Goal: Task Accomplishment & Management: Use online tool/utility

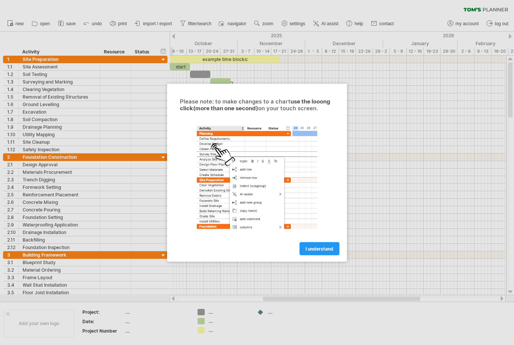
click at [319, 242] on link "I understand" at bounding box center [319, 248] width 40 height 13
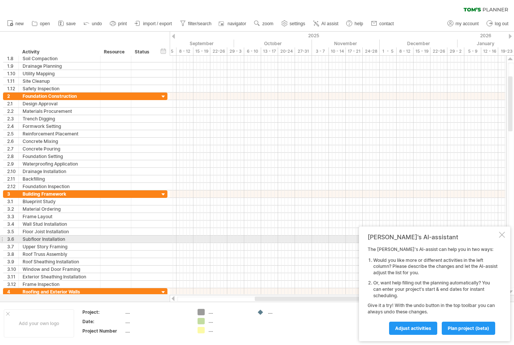
click at [499, 237] on div at bounding box center [502, 235] width 6 height 6
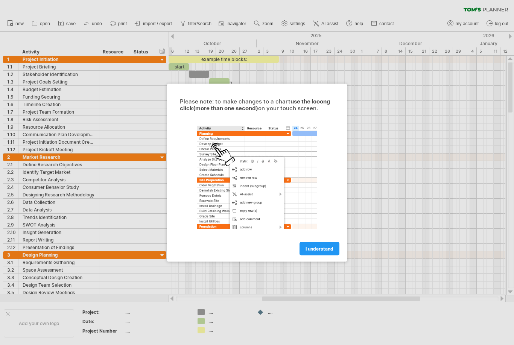
click at [330, 254] on link "I understand" at bounding box center [319, 248] width 40 height 13
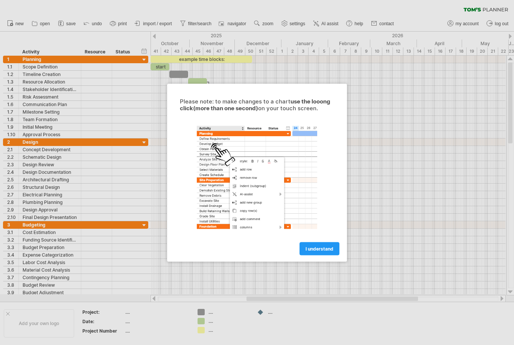
click at [317, 250] on span "I understand" at bounding box center [319, 249] width 28 height 6
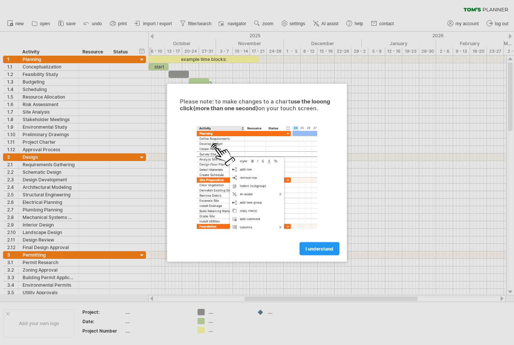
click at [408, 126] on div at bounding box center [257, 172] width 514 height 345
click at [324, 250] on span "I understand" at bounding box center [319, 249] width 28 height 6
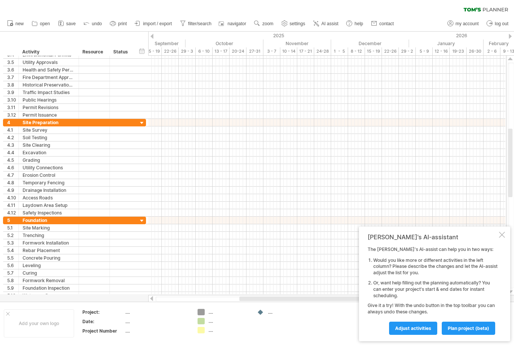
click at [501, 236] on div at bounding box center [502, 235] width 6 height 6
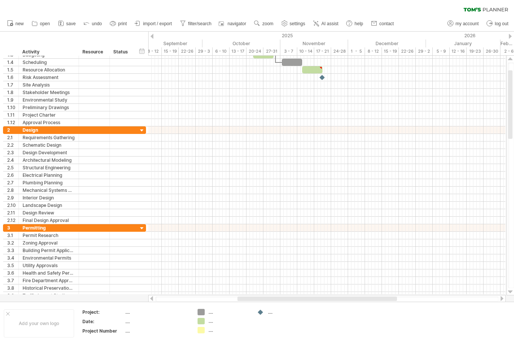
click at [154, 23] on span "import / export" at bounding box center [157, 23] width 29 height 5
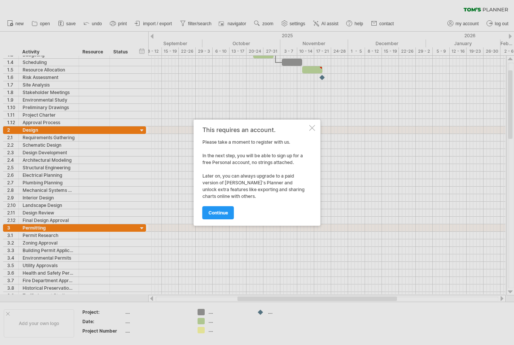
click at [313, 128] on div at bounding box center [312, 128] width 6 height 6
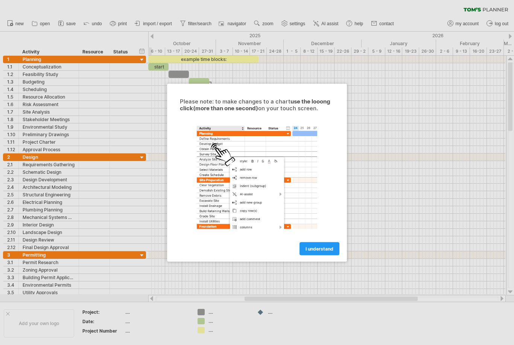
click at [328, 250] on span "I understand" at bounding box center [319, 249] width 28 height 6
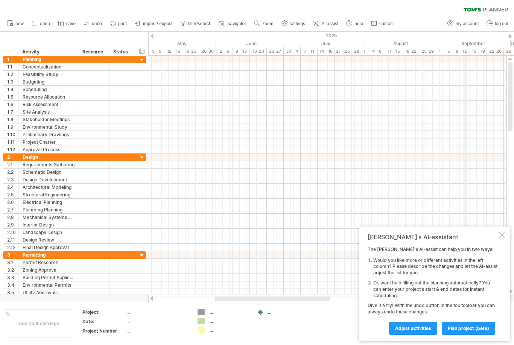
click at [464, 54] on div "8 - 12" at bounding box center [461, 51] width 17 height 8
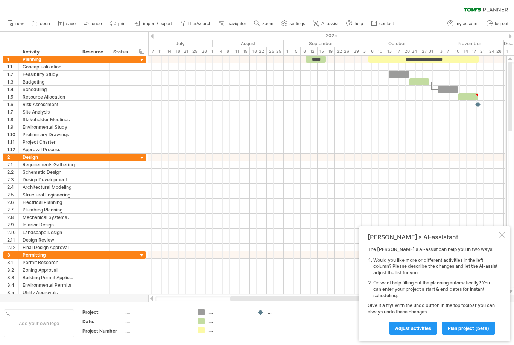
click at [503, 238] on div at bounding box center [502, 235] width 6 height 6
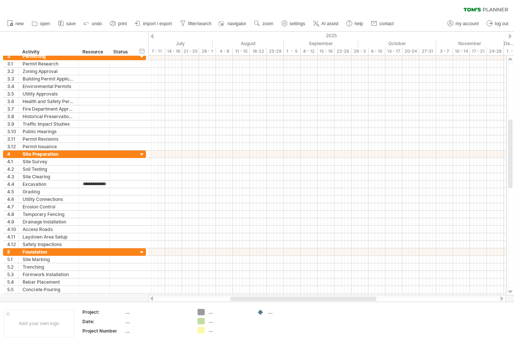
click at [310, 182] on div at bounding box center [326, 185] width 357 height 8
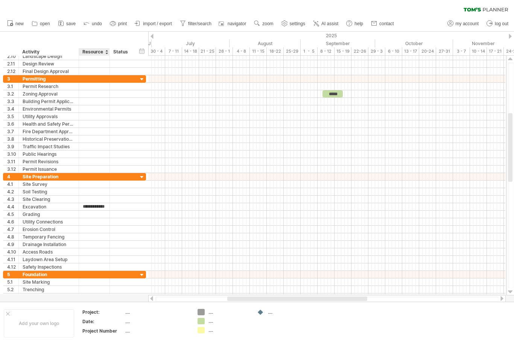
type input "**********"
click at [338, 214] on div "*****" at bounding box center [332, 214] width 20 height 7
click at [145, 53] on div "hide start/end/duration show start/end/duration" at bounding box center [141, 51] width 7 height 8
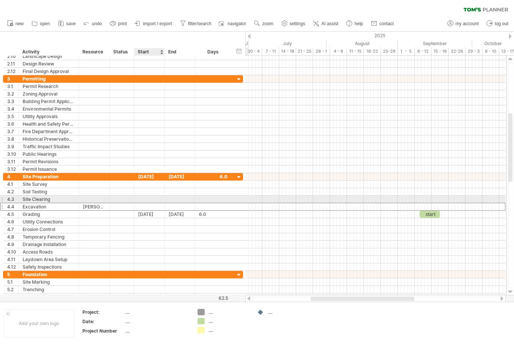
click at [146, 210] on div at bounding box center [149, 206] width 30 height 7
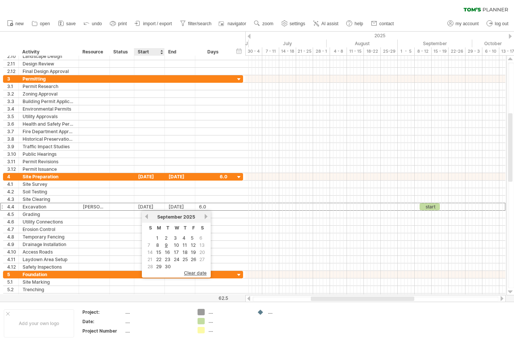
click at [204, 217] on link "next" at bounding box center [206, 217] width 6 height 6
click at [168, 244] on link "7" at bounding box center [166, 244] width 4 height 7
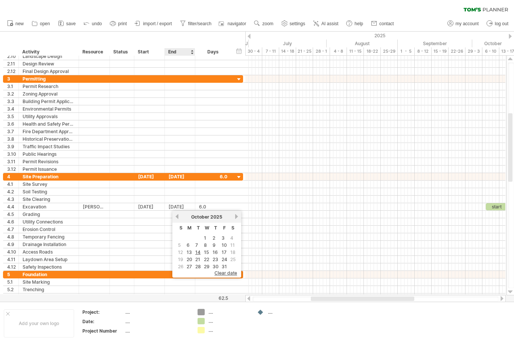
click at [215, 245] on link "9" at bounding box center [214, 244] width 5 height 7
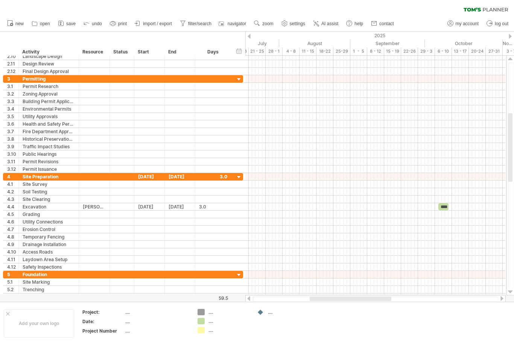
click at [448, 217] on div at bounding box center [375, 215] width 260 height 8
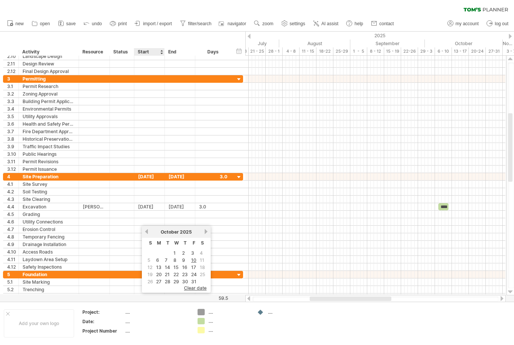
click at [194, 260] on link "10" at bounding box center [193, 260] width 7 height 7
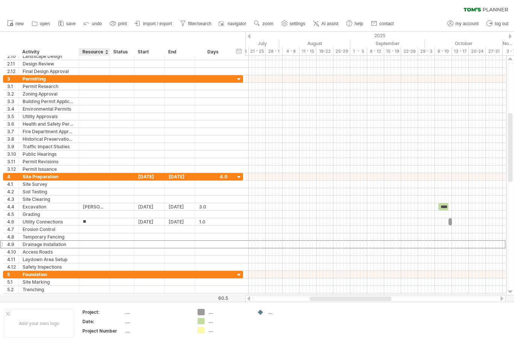
type input "*"
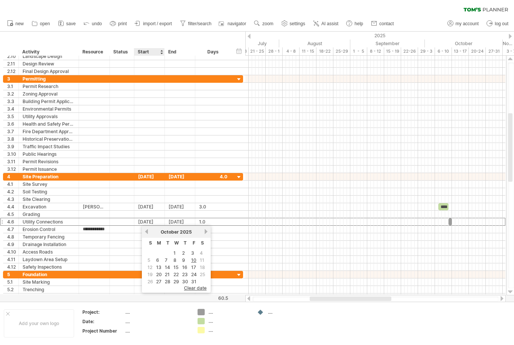
type input "**********"
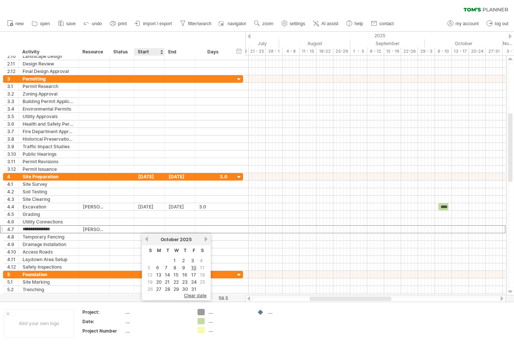
click at [196, 266] on link "10" at bounding box center [193, 267] width 7 height 7
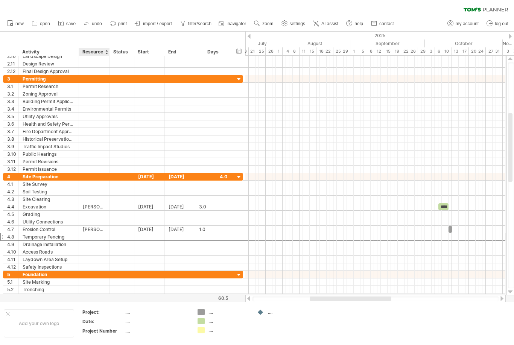
type input "*"
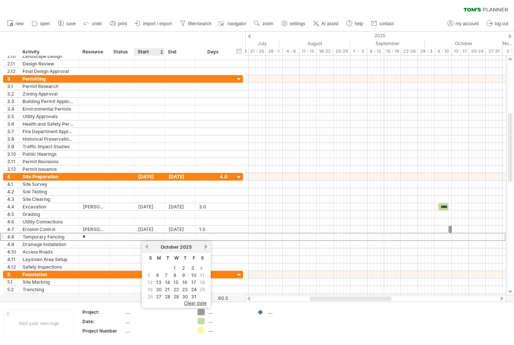
click at [194, 276] on link "10" at bounding box center [193, 275] width 7 height 7
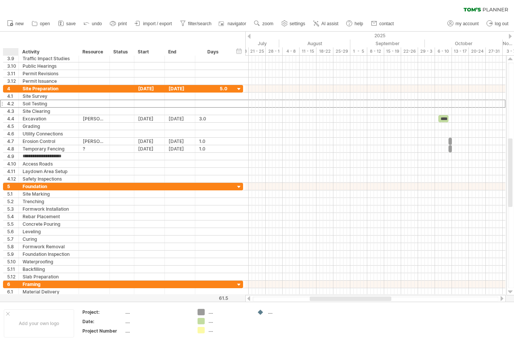
click at [6, 68] on div "3.10" at bounding box center [10, 65] width 15 height 7
